Goal: Navigation & Orientation: Find specific page/section

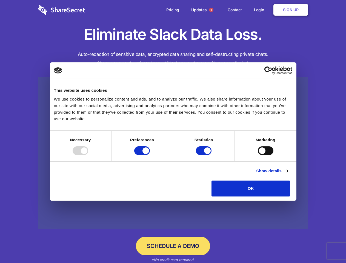
click at [88, 155] on div at bounding box center [81, 150] width 16 height 9
click at [150, 155] on input "Preferences" at bounding box center [142, 150] width 16 height 9
checkbox input "false"
click at [205, 155] on input "Statistics" at bounding box center [204, 150] width 16 height 9
checkbox input "false"
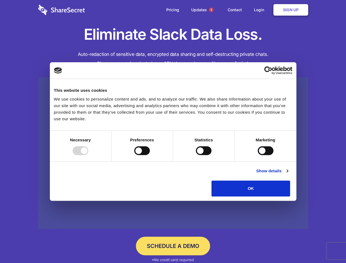
click at [258, 155] on input "Marketing" at bounding box center [266, 150] width 16 height 9
checkbox input "true"
click at [288, 174] on link "Show details" at bounding box center [272, 171] width 32 height 7
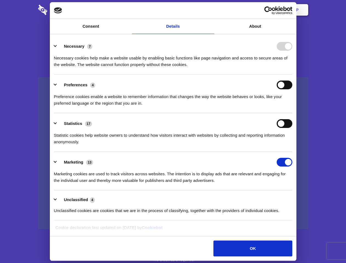
click at [293, 75] on li "Necessary 7 Necessary cookies help make a website usable by enabling basic func…" at bounding box center [173, 55] width 239 height 39
click at [211, 10] on span "1" at bounding box center [211, 10] width 4 height 4
